Goal: Use online tool/utility: Utilize a website feature to perform a specific function

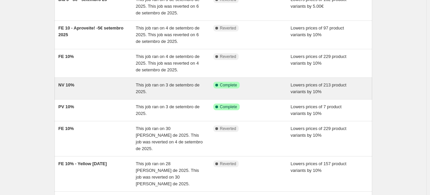
scroll to position [100, 0]
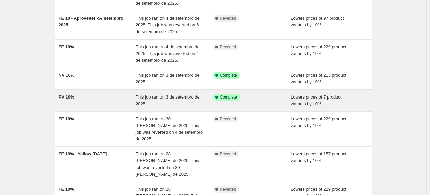
click at [108, 99] on div "PV 10%" at bounding box center [98, 100] width 78 height 13
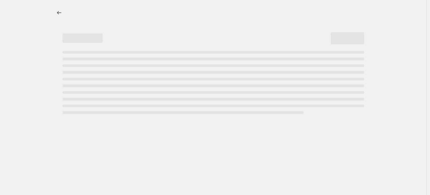
select select "percentage"
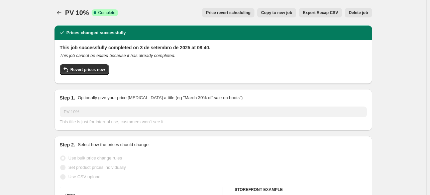
select select "collection"
click at [96, 72] on span "Revert prices now" at bounding box center [88, 69] width 34 height 5
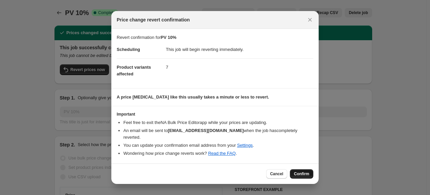
click at [305, 171] on span "Confirm" at bounding box center [301, 173] width 15 height 5
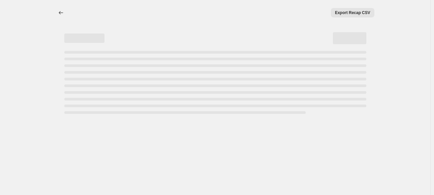
select select "percentage"
select select "collection"
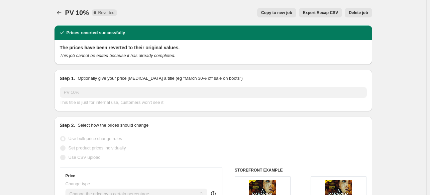
click at [284, 14] on span "Copy to new job" at bounding box center [276, 12] width 31 height 5
select select "percentage"
select select "collection"
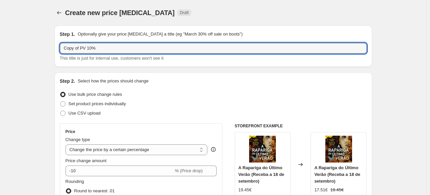
drag, startPoint x: 82, startPoint y: 50, endPoint x: 51, endPoint y: 48, distance: 30.8
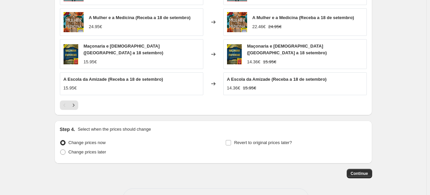
scroll to position [546, 0]
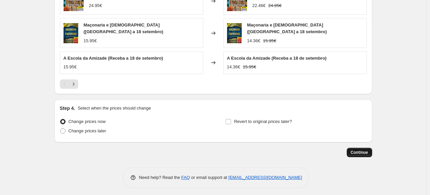
type input "PV 10%"
click at [361, 150] on span "Continue" at bounding box center [359, 152] width 17 height 5
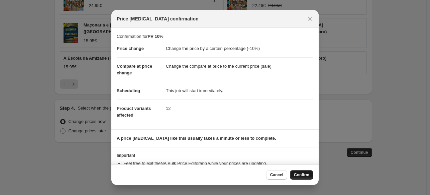
click at [307, 176] on span "Confirm" at bounding box center [301, 174] width 15 height 5
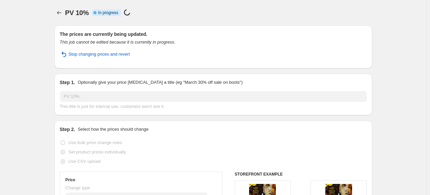
select select "percentage"
select select "collection"
